Goal: Find specific page/section: Find specific page/section

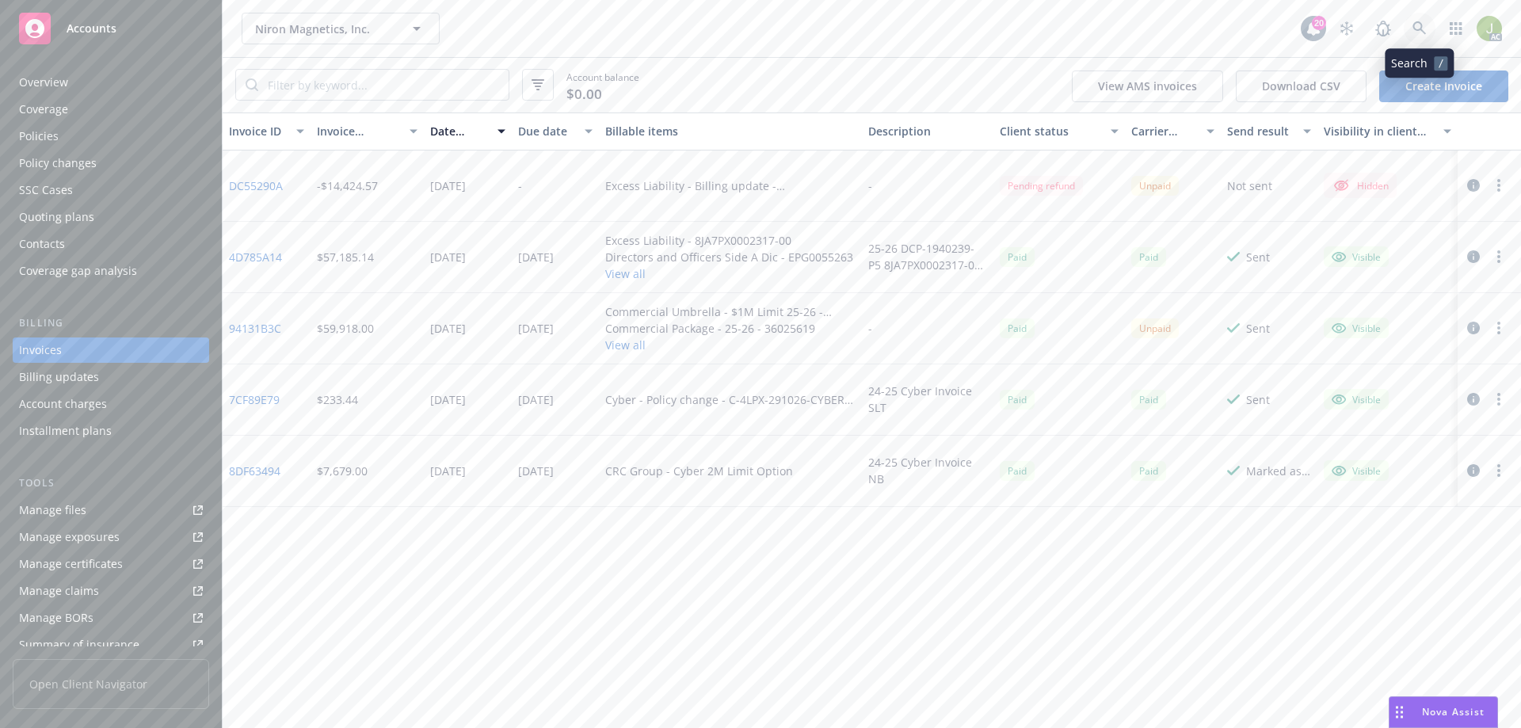
click at [1411, 32] on link at bounding box center [1419, 29] width 32 height 32
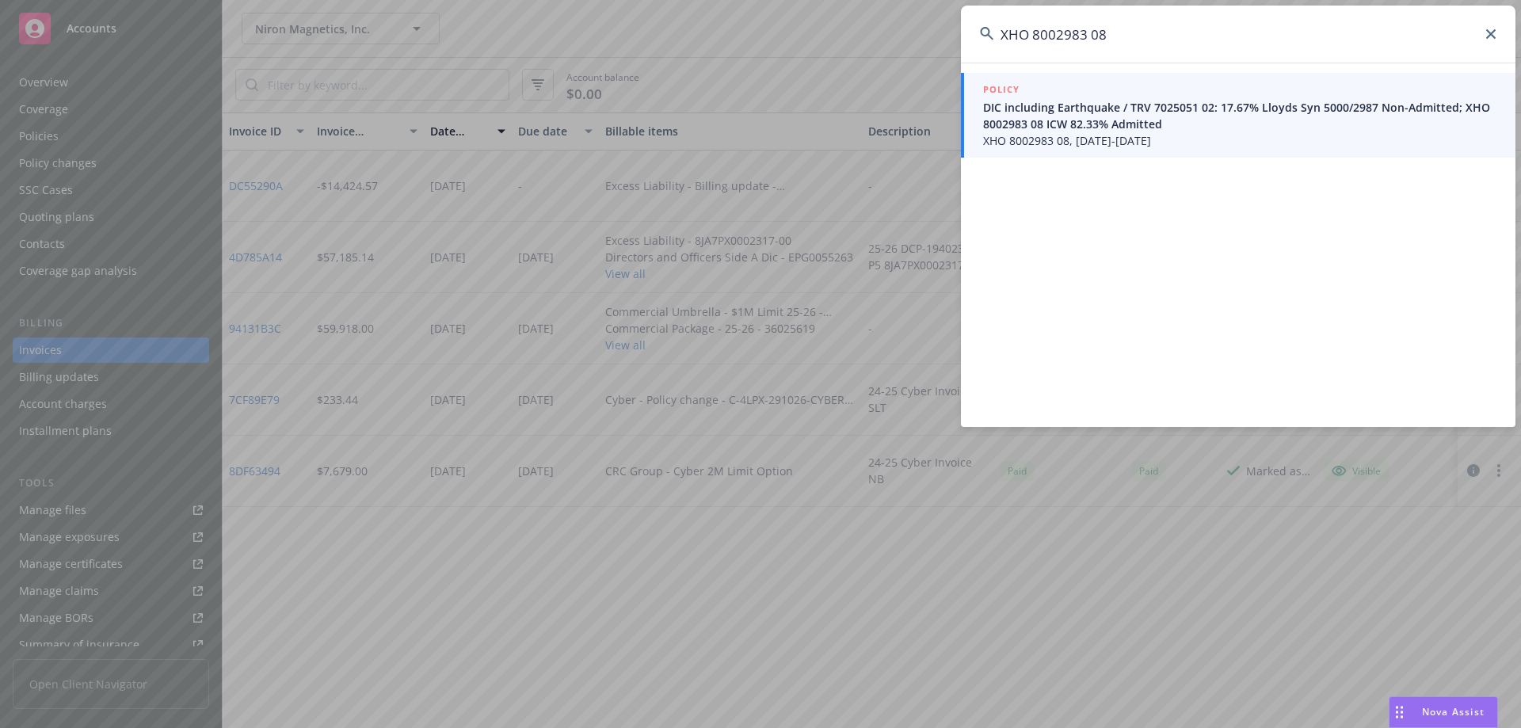
type input "XHO 8002983 08"
click at [1015, 139] on span "XHO 8002983 08, [DATE]-[DATE]" at bounding box center [1239, 140] width 513 height 17
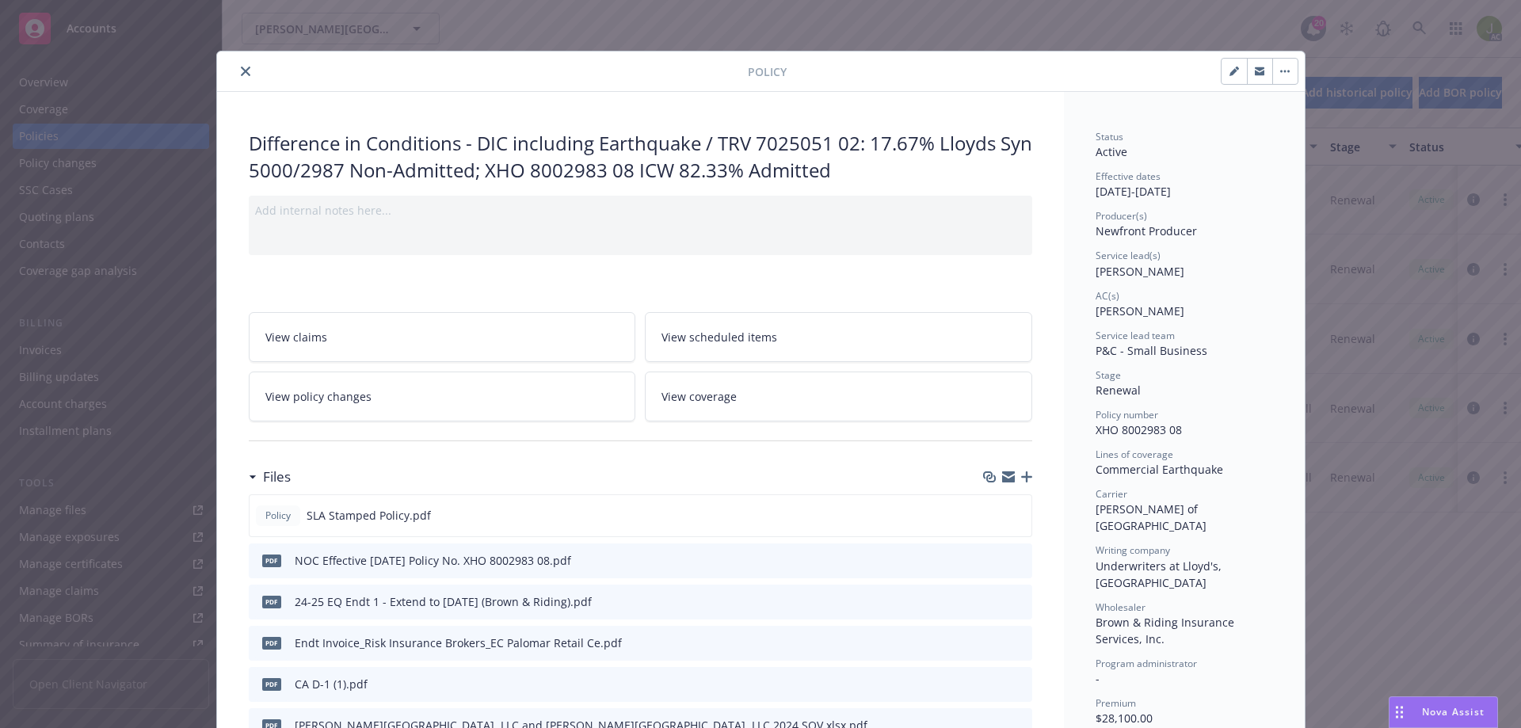
click at [241, 75] on icon "close" at bounding box center [246, 72] width 10 height 10
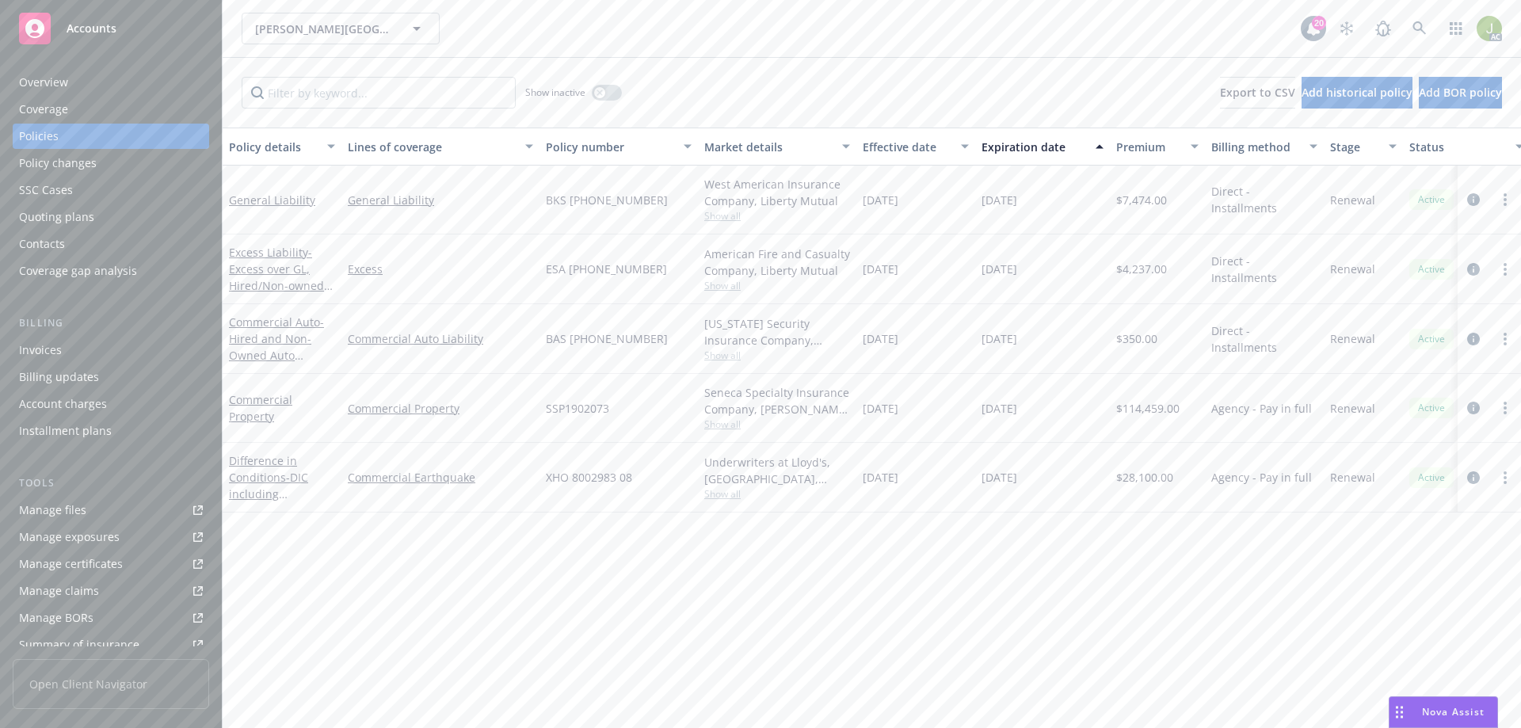
click at [235, 75] on div "Show inactive Export to CSV Add historical policy Add BOR policy" at bounding box center [872, 93] width 1298 height 70
click at [128, 345] on div "Invoices" at bounding box center [111, 349] width 184 height 25
